Goal: Transaction & Acquisition: Purchase product/service

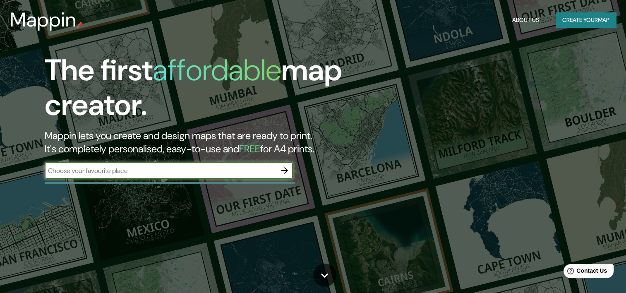
click at [579, 24] on button "Create your map" at bounding box center [586, 19] width 60 height 15
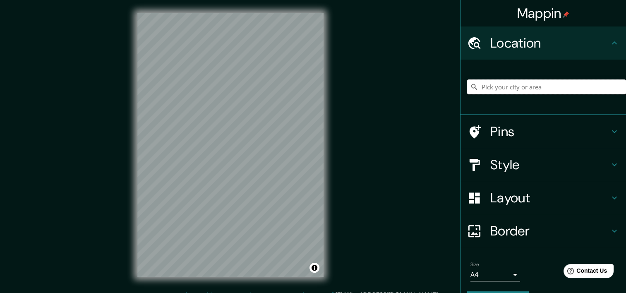
click at [525, 84] on input "Pick your city or area" at bounding box center [546, 86] width 159 height 15
click at [603, 88] on input "[GEOGRAPHIC_DATA], [GEOGRAPHIC_DATA], [PERSON_NAME][GEOGRAPHIC_DATA]" at bounding box center [546, 86] width 159 height 15
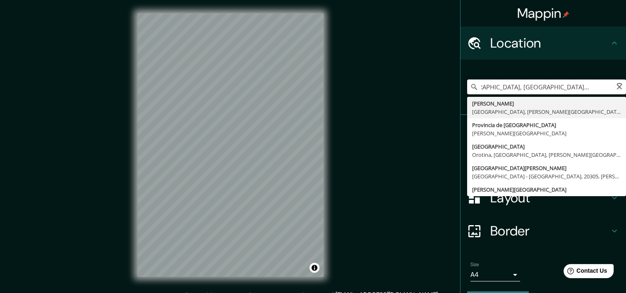
scroll to position [0, 24]
type input "[GEOGRAPHIC_DATA], [GEOGRAPHIC_DATA], [PERSON_NAME][GEOGRAPHIC_DATA] hacienda […"
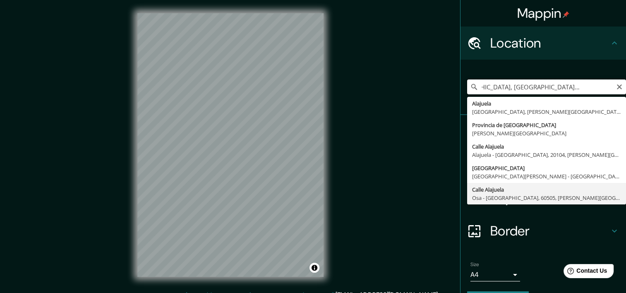
scroll to position [0, 0]
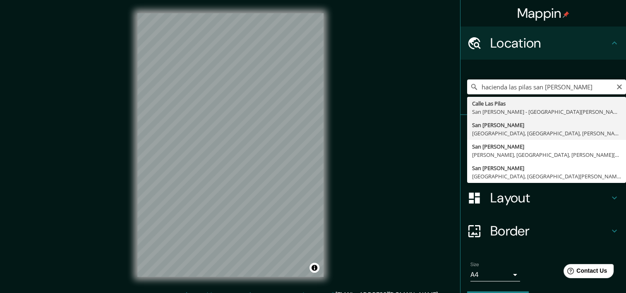
type input "[GEOGRAPHIC_DATA][PERSON_NAME], [GEOGRAPHIC_DATA], [GEOGRAPHIC_DATA], [PERSON_N…"
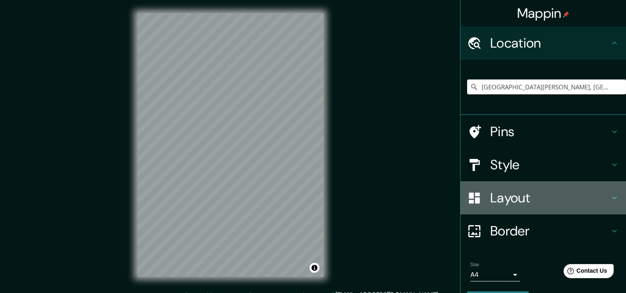
click at [506, 205] on h4 "Layout" at bounding box center [549, 197] width 119 height 17
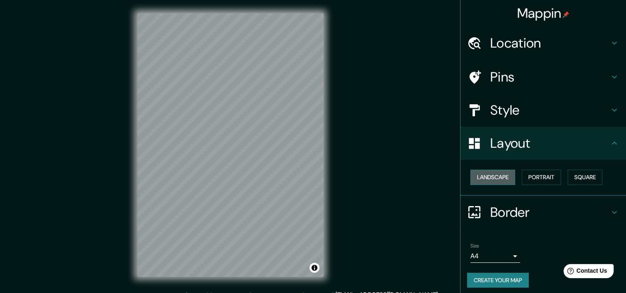
click at [496, 179] on button "Landscape" at bounding box center [492, 177] width 45 height 15
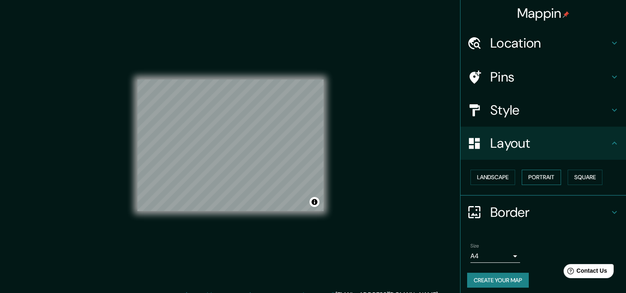
drag, startPoint x: 531, startPoint y: 168, endPoint x: 532, endPoint y: 176, distance: 7.9
click at [532, 176] on div "Landscape [GEOGRAPHIC_DATA]" at bounding box center [546, 177] width 159 height 22
click at [532, 176] on button "Portrait" at bounding box center [541, 177] width 39 height 15
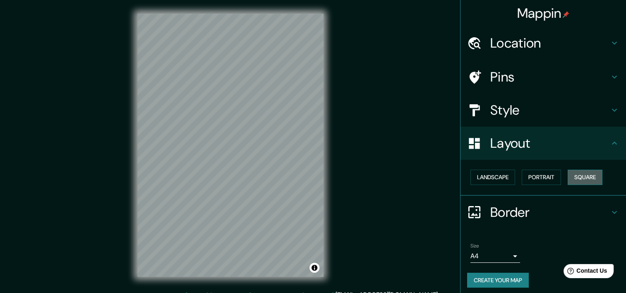
click at [579, 174] on button "Square" at bounding box center [585, 177] width 35 height 15
